Goal: Task Accomplishment & Management: Manage account settings

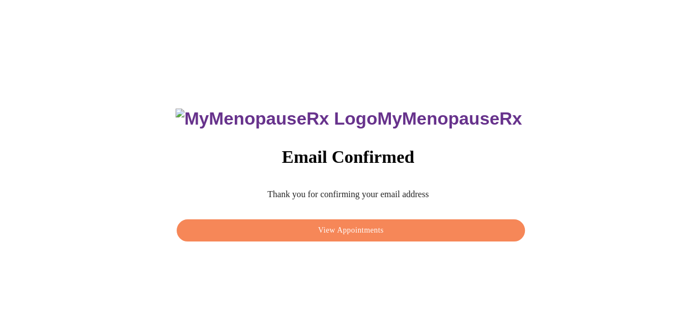
click at [392, 224] on span "View Appointments" at bounding box center [350, 231] width 322 height 14
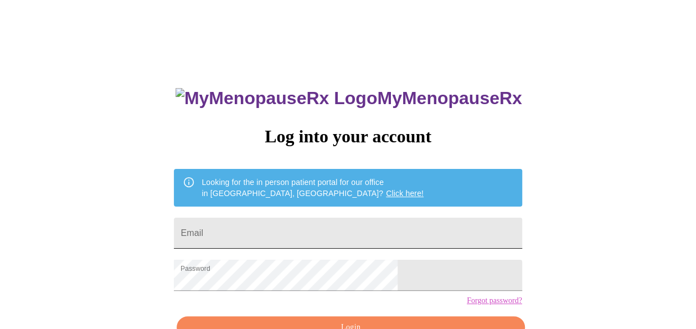
click at [378, 226] on input "Email" at bounding box center [348, 233] width 348 height 31
type input "[EMAIL_ADDRESS][DOMAIN_NAME]"
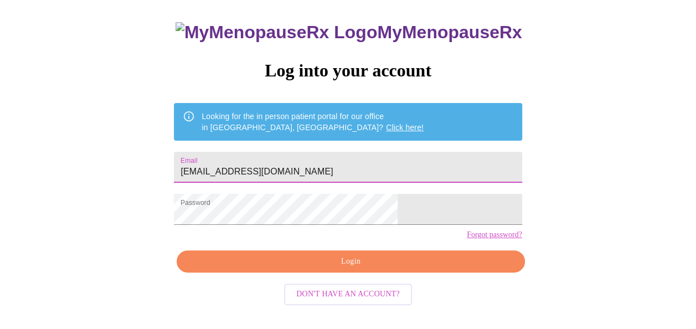
click at [413, 268] on span "Login" at bounding box center [350, 262] width 322 height 14
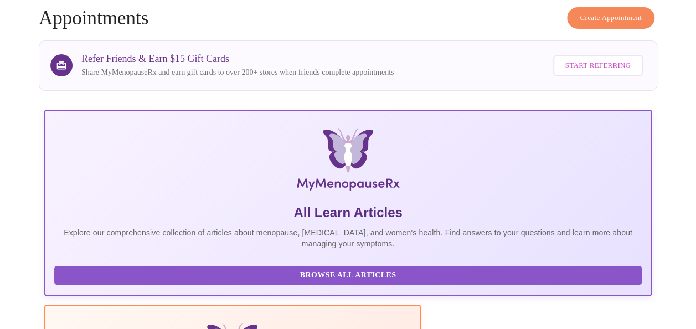
scroll to position [287, 0]
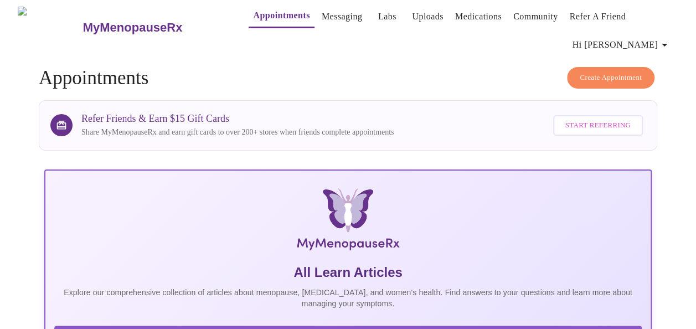
scroll to position [0, 0]
